Goal: Information Seeking & Learning: Learn about a topic

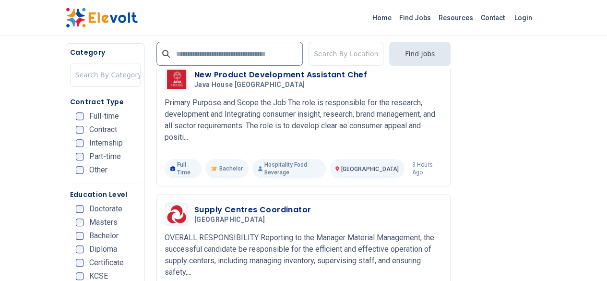
scroll to position [1957, 0]
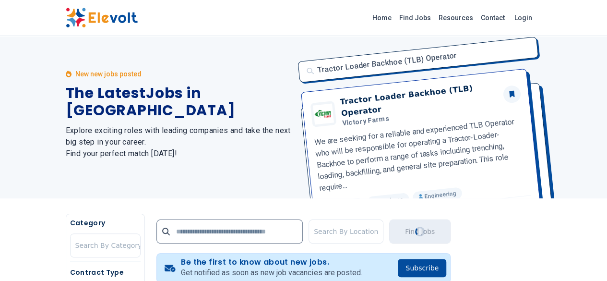
scroll to position [0, 0]
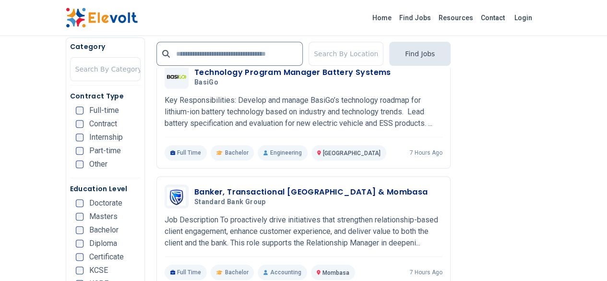
scroll to position [1940, 0]
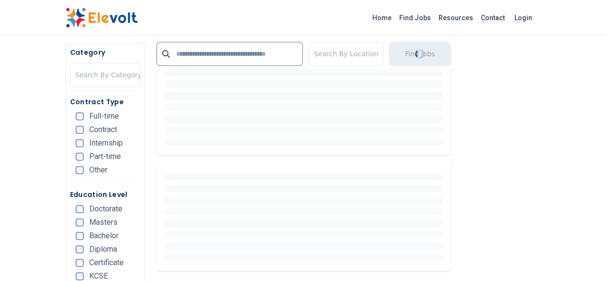
scroll to position [0, 0]
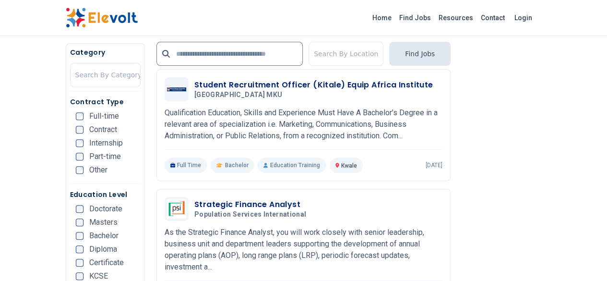
scroll to position [1974, 0]
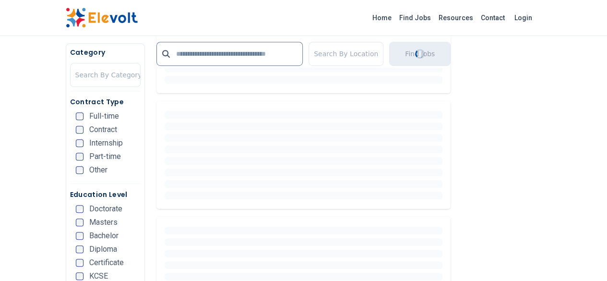
scroll to position [0, 0]
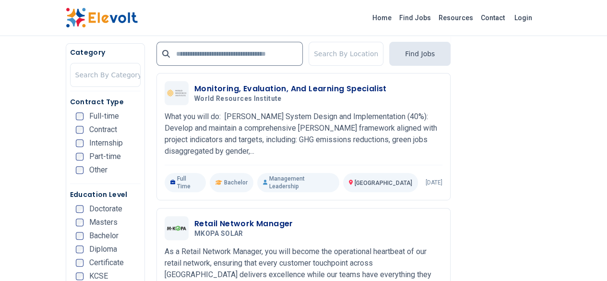
scroll to position [1949, 0]
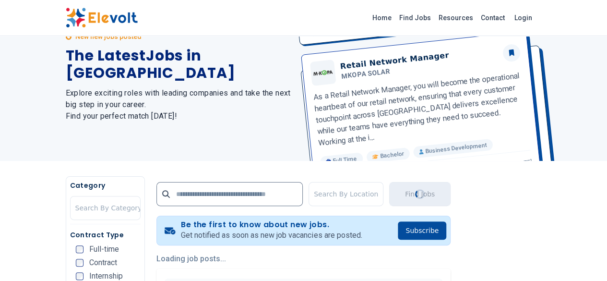
scroll to position [0, 0]
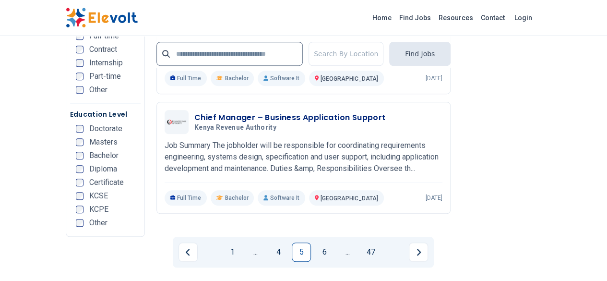
scroll to position [2065, 0]
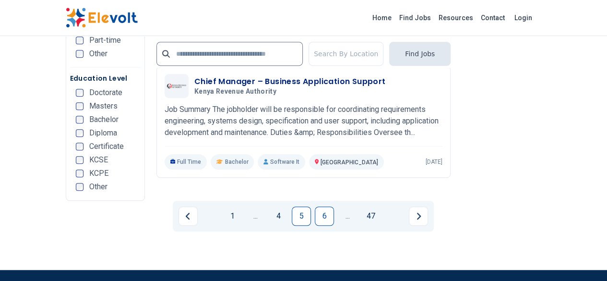
click at [325, 206] on link "6" at bounding box center [324, 215] width 19 height 19
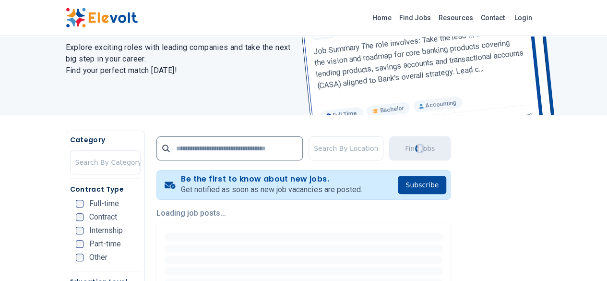
scroll to position [0, 0]
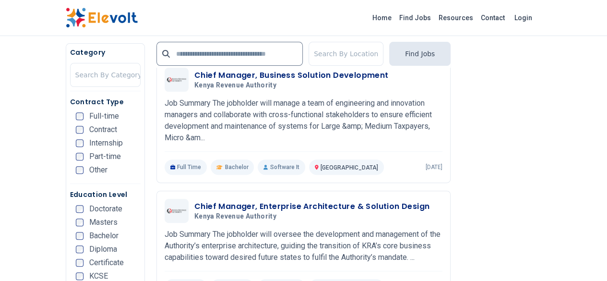
scroll to position [1992, 0]
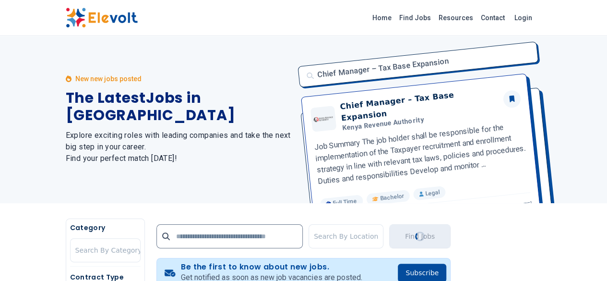
scroll to position [0, 0]
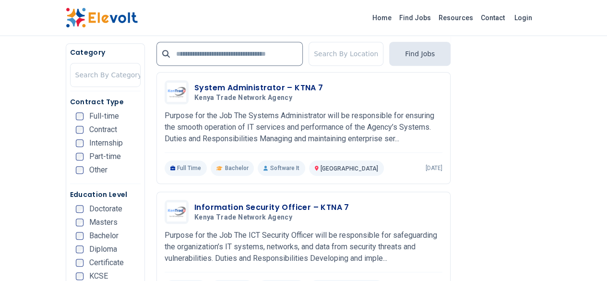
scroll to position [2076, 0]
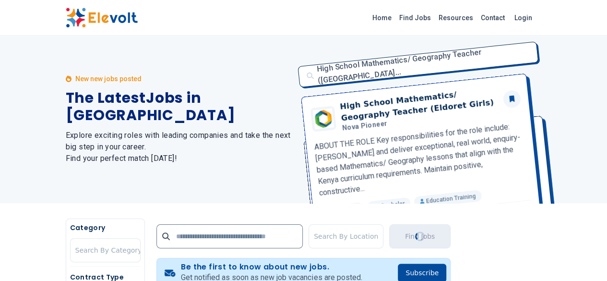
scroll to position [0, 0]
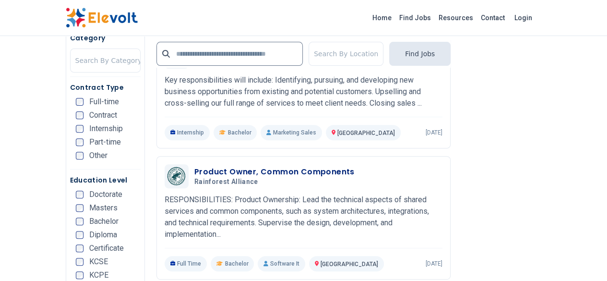
scroll to position [1951, 0]
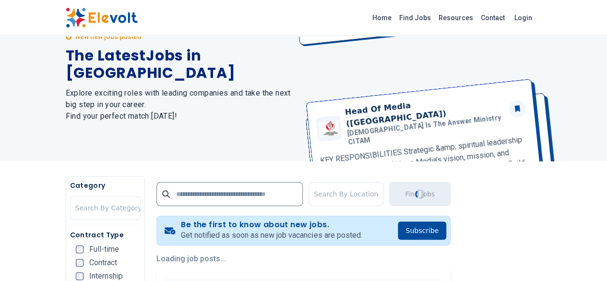
scroll to position [0, 0]
